Goal: Task Accomplishment & Management: Use online tool/utility

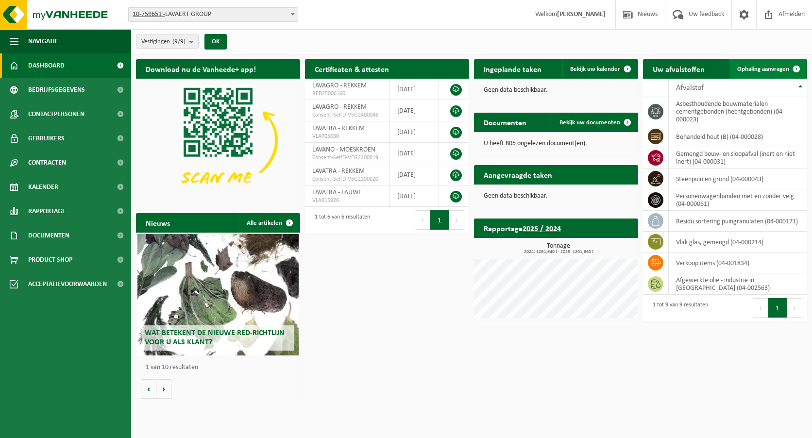
click at [770, 64] on link "Ophaling aanvragen" at bounding box center [768, 68] width 77 height 19
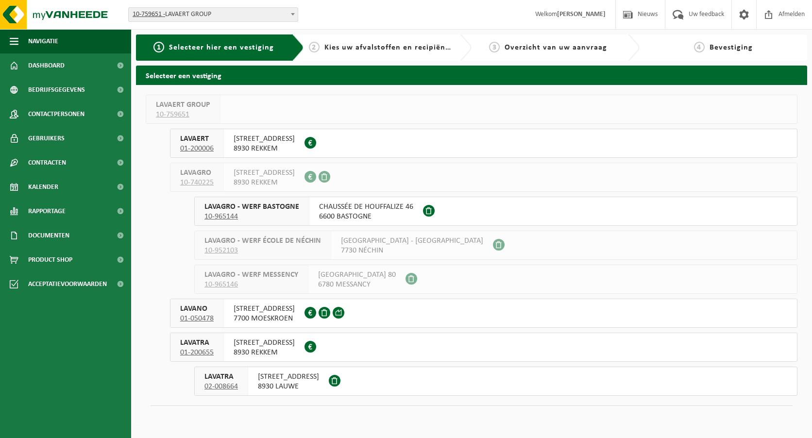
click at [294, 384] on span "8930 LAUWE" at bounding box center [288, 387] width 61 height 10
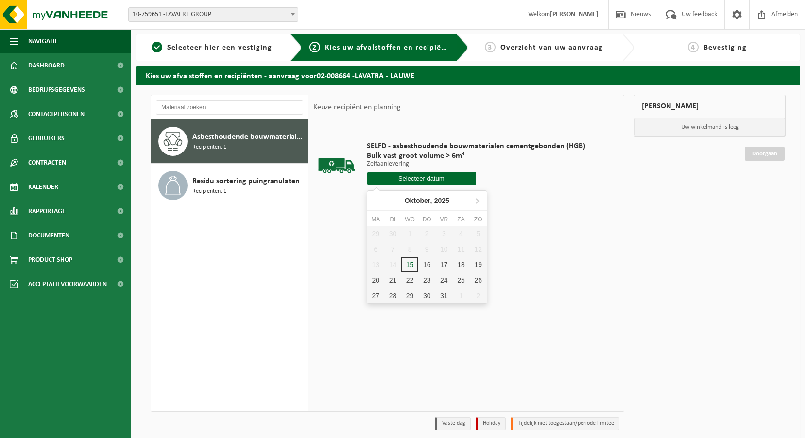
click at [403, 177] on input "text" at bounding box center [421, 178] width 109 height 12
click at [424, 265] on div "16" at bounding box center [426, 265] width 17 height 16
type input "Van 2025-10-16"
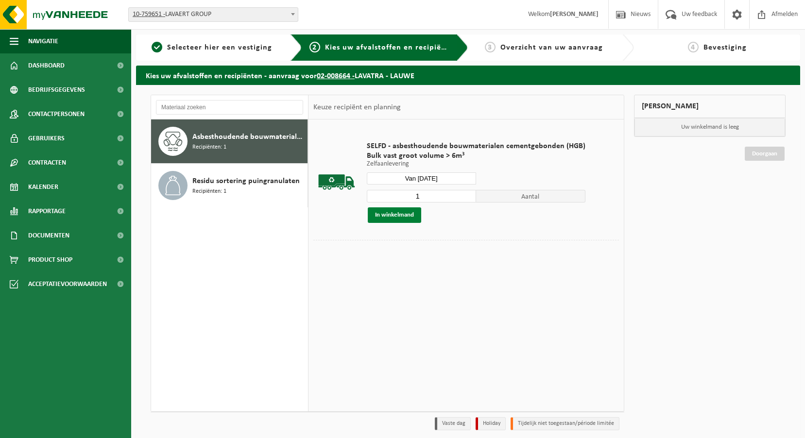
click at [408, 214] on button "In winkelmand" at bounding box center [394, 215] width 53 height 16
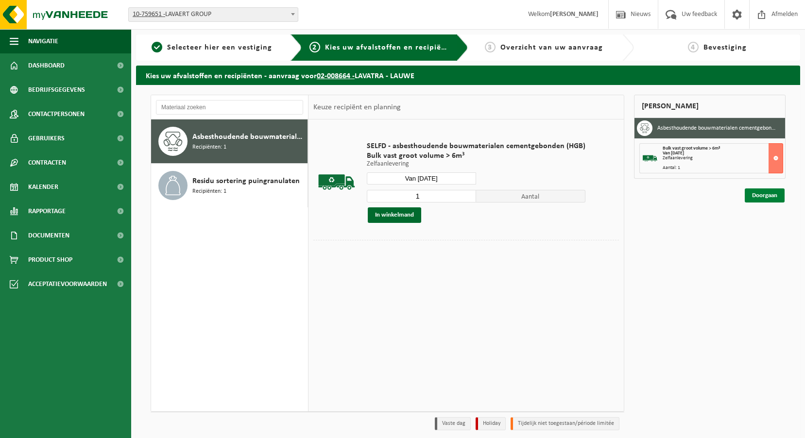
click at [765, 195] on link "Doorgaan" at bounding box center [765, 195] width 40 height 14
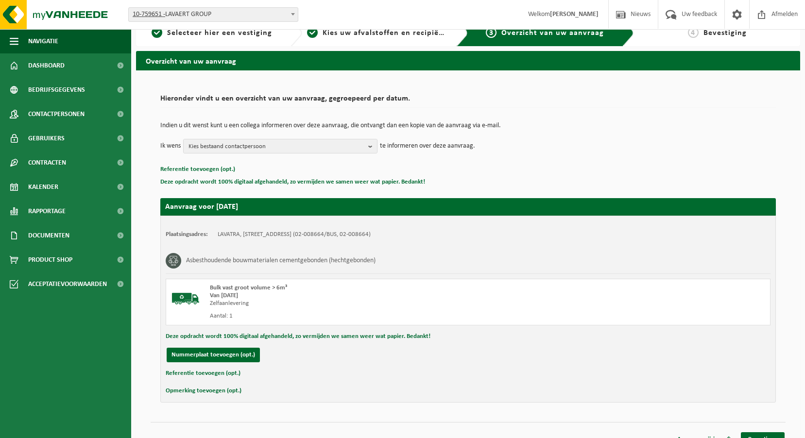
scroll to position [28, 0]
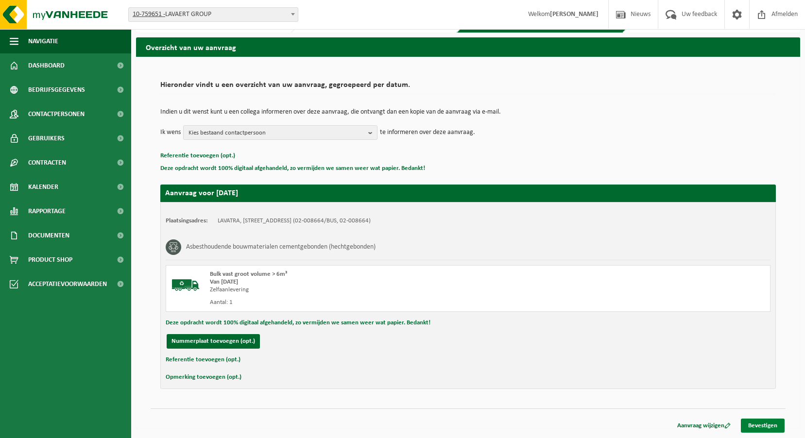
click at [762, 425] on link "Bevestigen" at bounding box center [763, 426] width 44 height 14
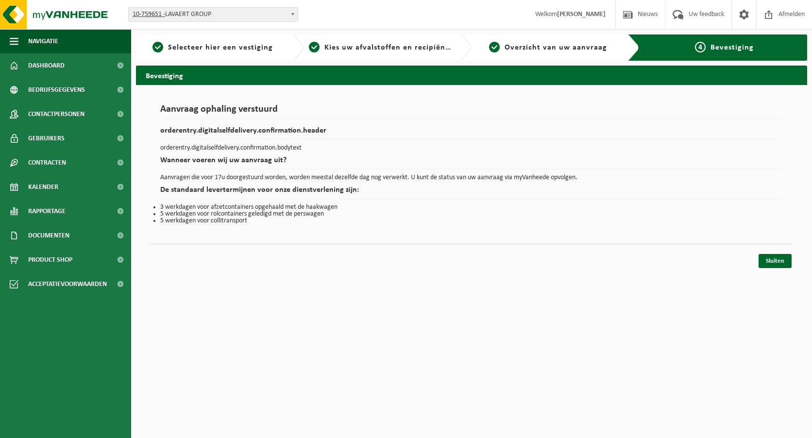
click at [780, 250] on div "Sluiten" at bounding box center [472, 249] width 642 height 10
click at [777, 260] on link "Sluiten" at bounding box center [775, 261] width 33 height 14
